Goal: Navigation & Orientation: Find specific page/section

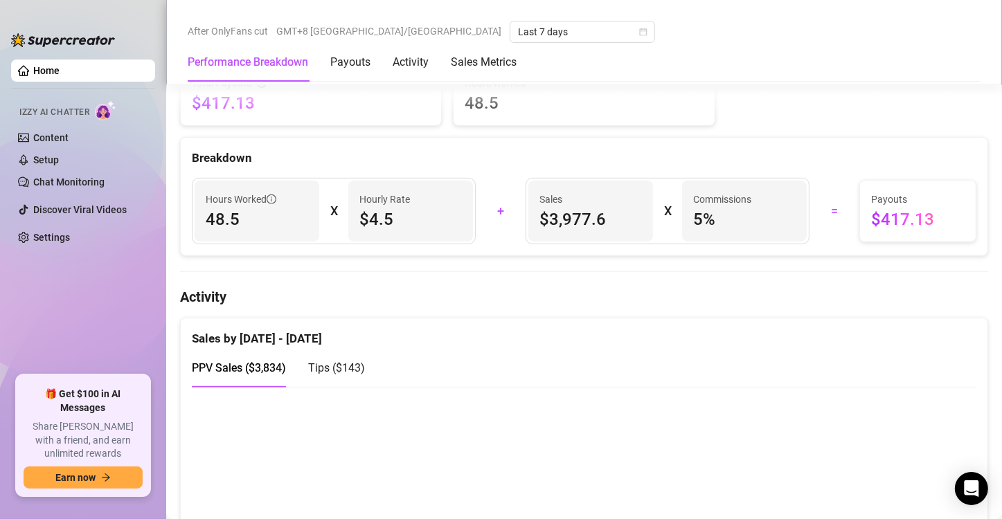
scroll to position [623, 0]
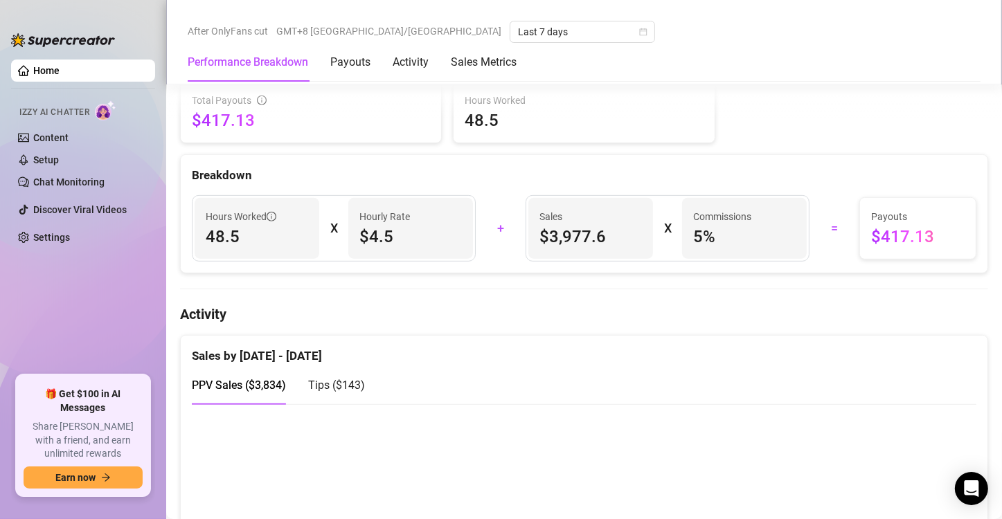
click at [348, 391] on div "Tips ( $143 )" at bounding box center [336, 385] width 57 height 39
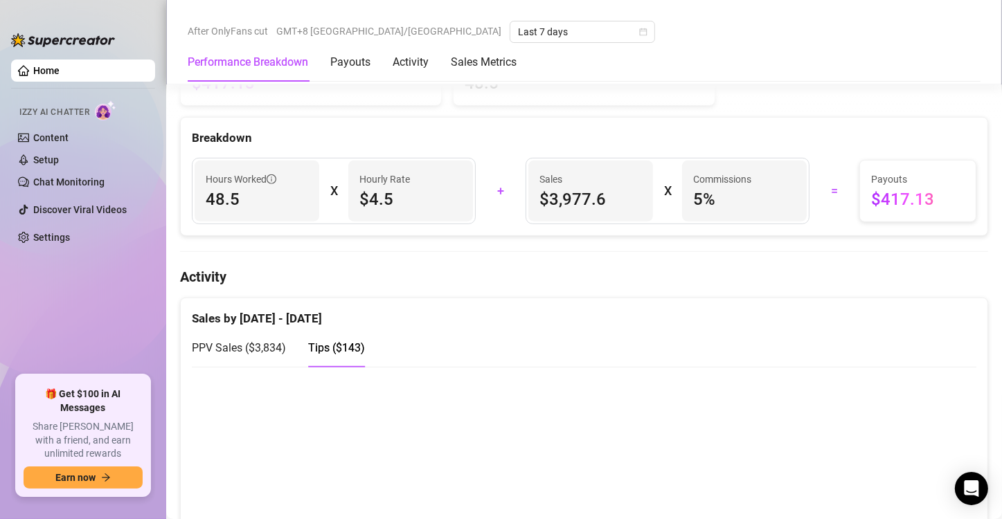
scroll to position [831, 0]
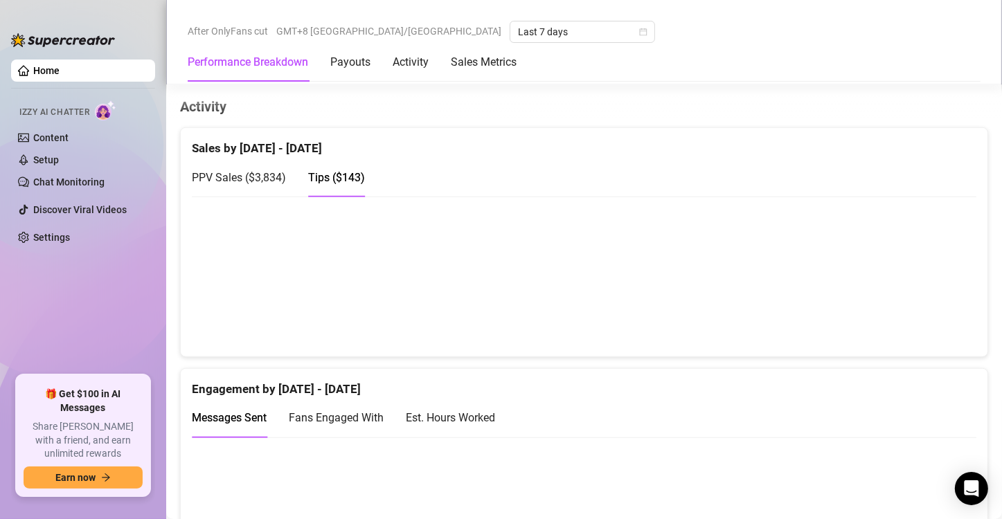
click at [238, 171] on span "PPV Sales ( $3,834 )" at bounding box center [239, 177] width 94 height 13
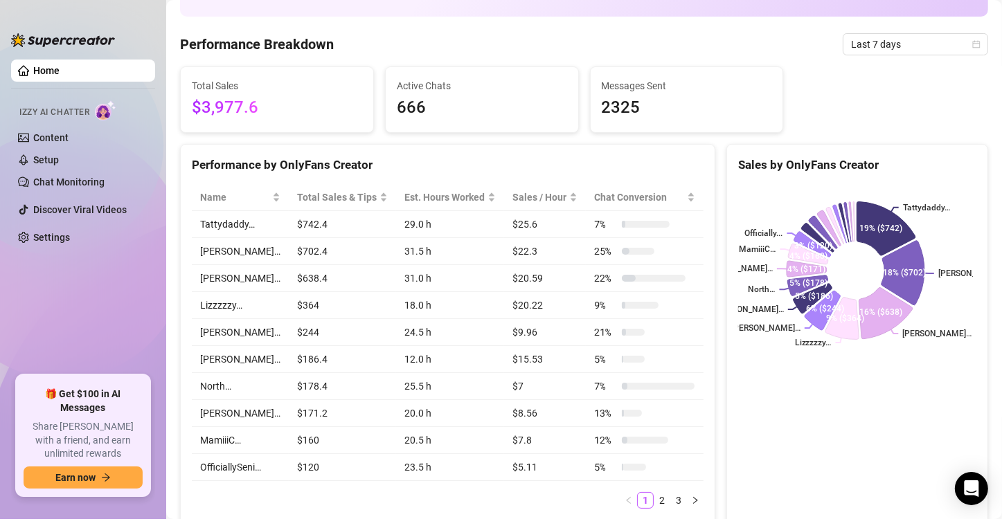
scroll to position [0, 0]
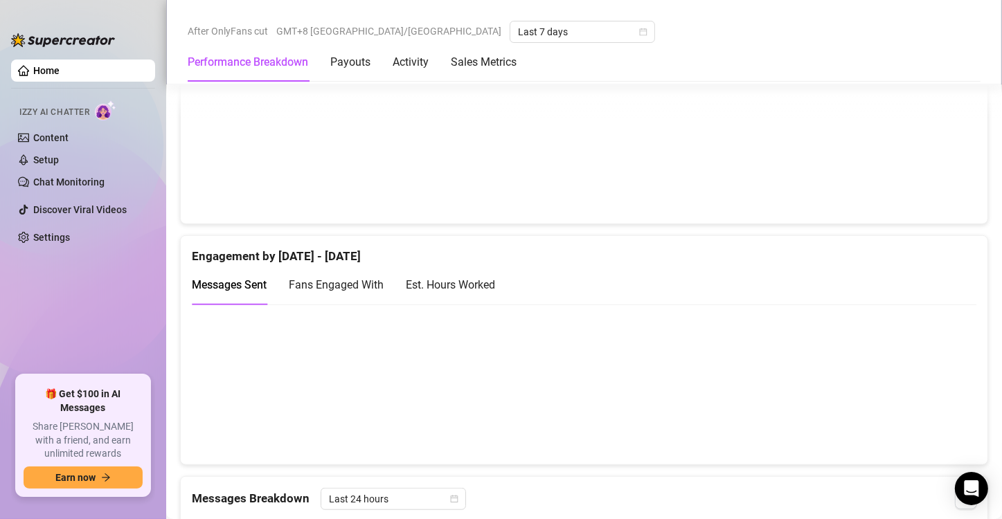
scroll to position [970, 0]
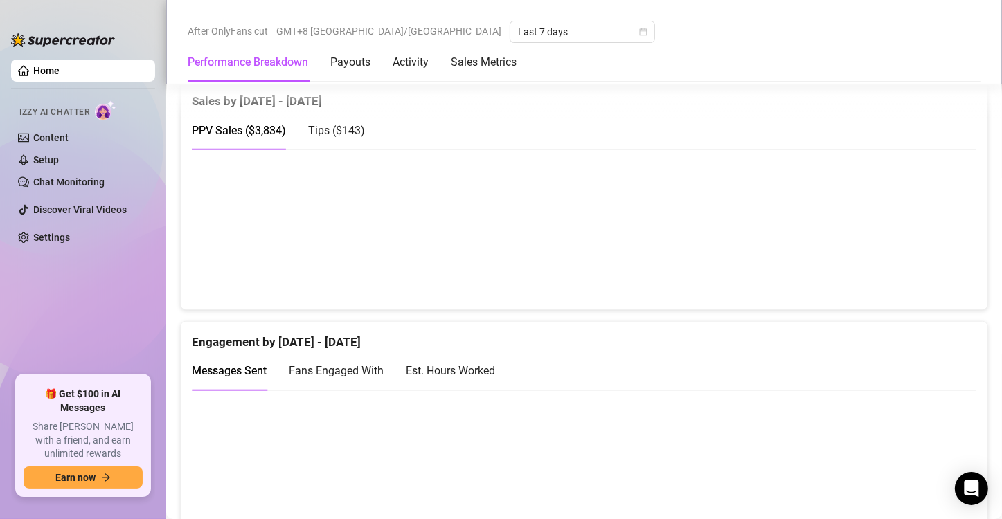
scroll to position [900, 0]
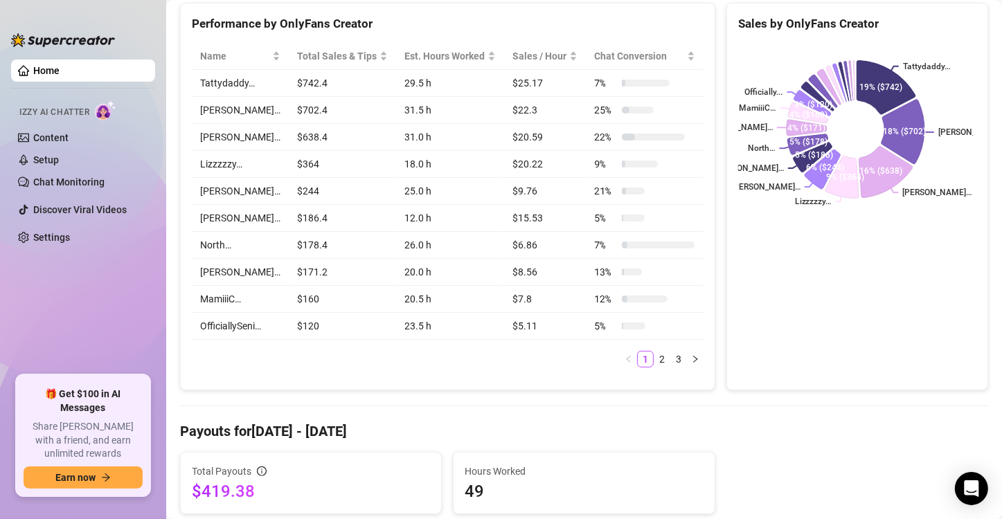
scroll to position [277, 0]
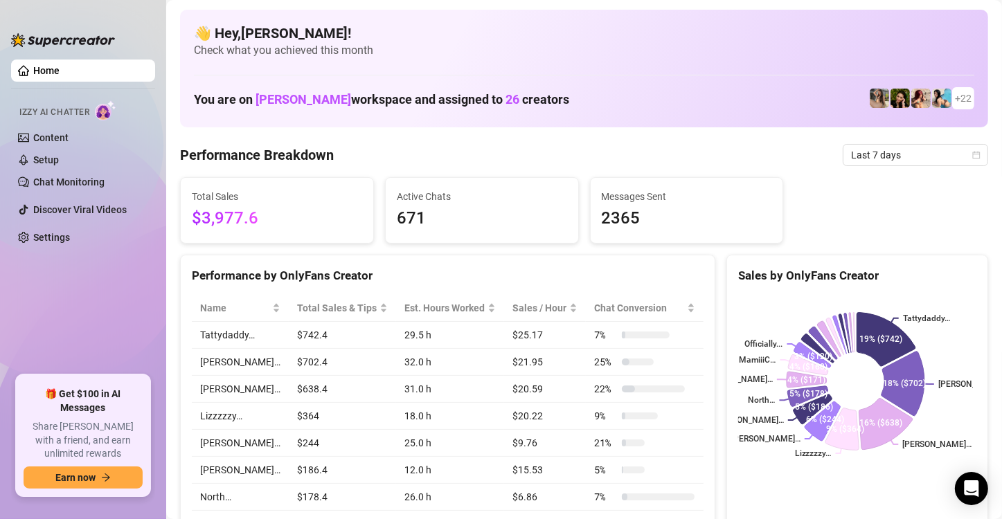
drag, startPoint x: 71, startPoint y: 268, endPoint x: 349, endPoint y: 340, distance: 287.6
click at [71, 269] on ul "Home Izzy AI Chatter Content Setup Chat Monitoring Discover Viral Videos Settin…" at bounding box center [83, 212] width 144 height 316
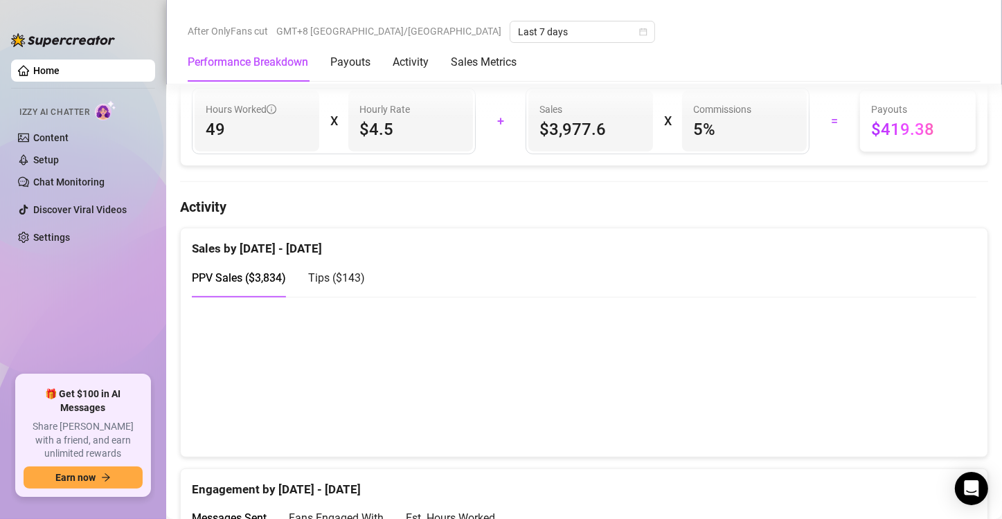
scroll to position [762, 0]
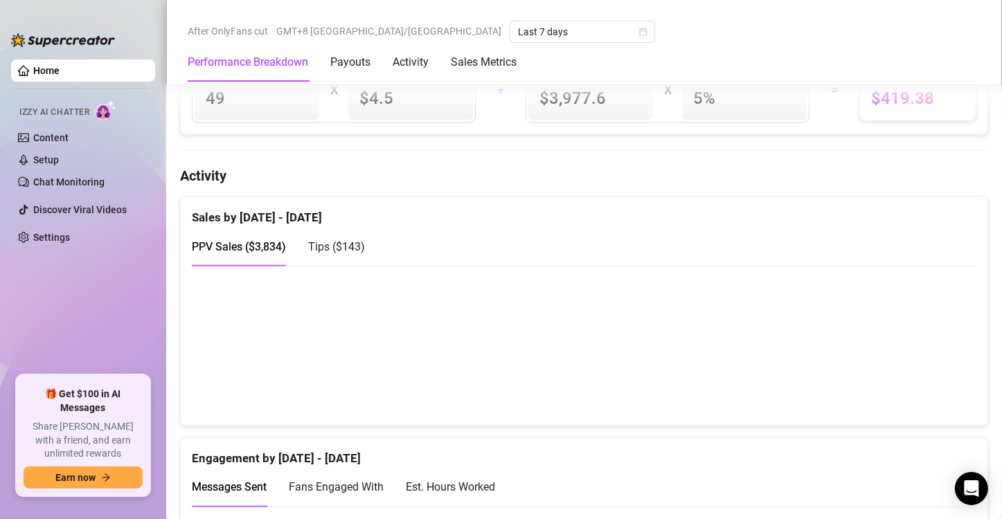
click at [69, 303] on ul "Home Izzy AI Chatter Content Setup Chat Monitoring Discover Viral Videos Settin…" at bounding box center [83, 212] width 144 height 316
